Goal: Information Seeking & Learning: Check status

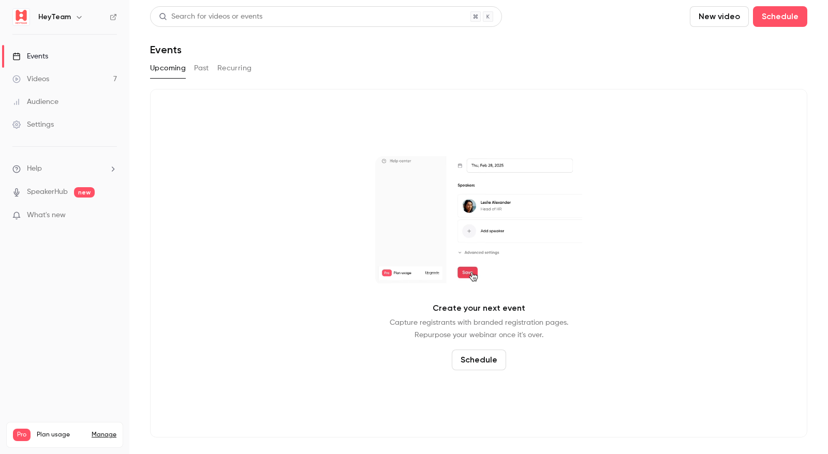
click at [193, 58] on div "Search for videos or events New video Schedule Events Upcoming Past Recurring C…" at bounding box center [478, 221] width 657 height 431
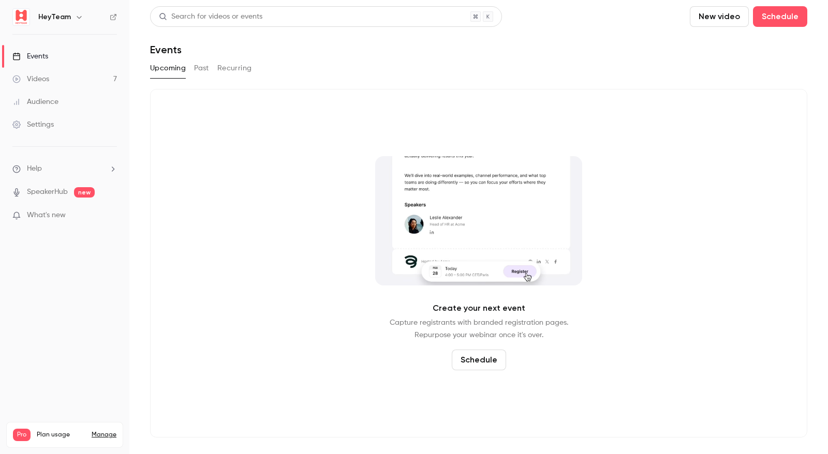
click at [197, 62] on button "Past" at bounding box center [201, 68] width 15 height 17
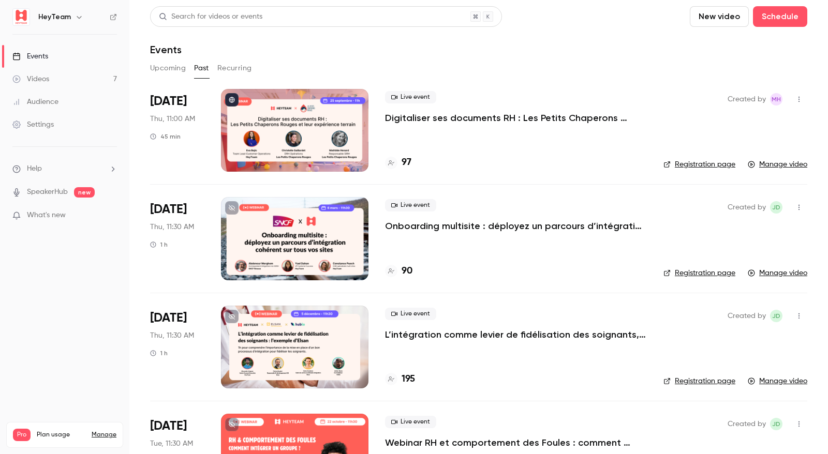
drag, startPoint x: 171, startPoint y: 106, endPoint x: 228, endPoint y: 102, distance: 57.5
click at [171, 106] on span "[DATE]" at bounding box center [168, 101] width 37 height 17
click at [316, 123] on div at bounding box center [294, 130] width 147 height 83
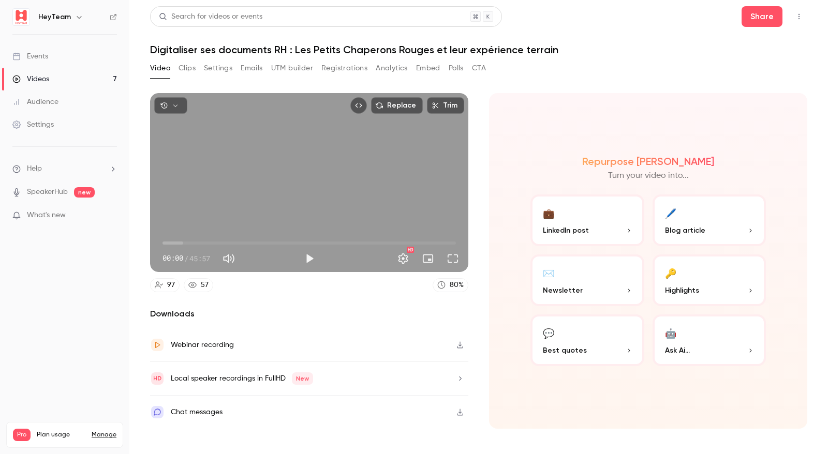
drag, startPoint x: 338, startPoint y: 67, endPoint x: 378, endPoint y: 67, distance: 39.3
click at [338, 67] on button "Registrations" at bounding box center [344, 68] width 46 height 17
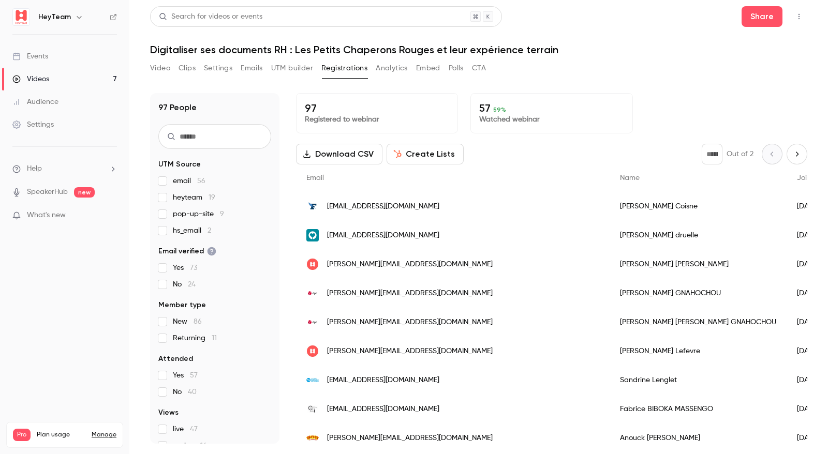
click at [387, 67] on button "Analytics" at bounding box center [392, 68] width 32 height 17
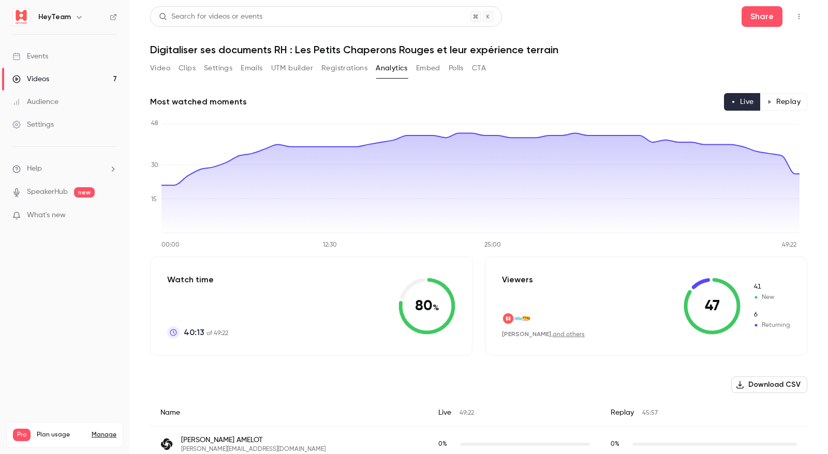
click at [353, 70] on button "Registrations" at bounding box center [344, 68] width 46 height 17
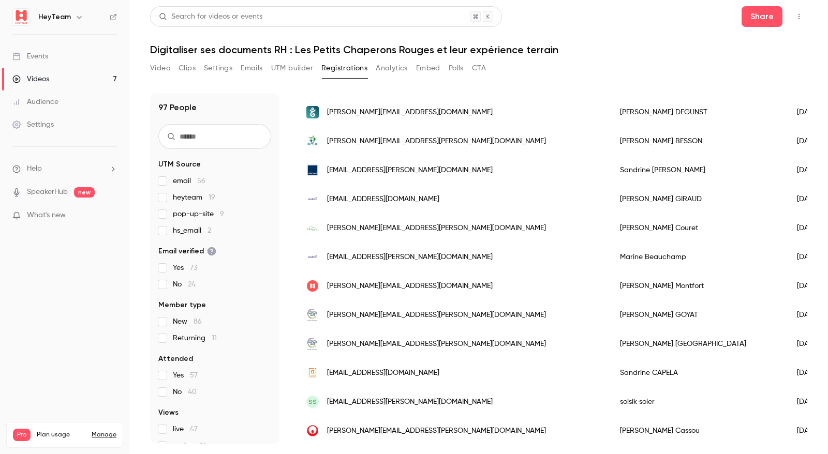
scroll to position [1204, 0]
